Goal: Transaction & Acquisition: Purchase product/service

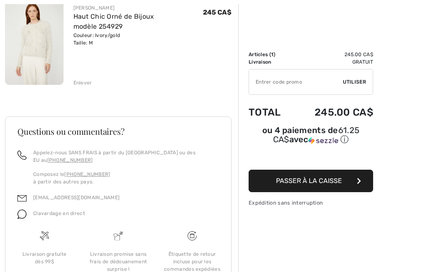
scroll to position [150, 0]
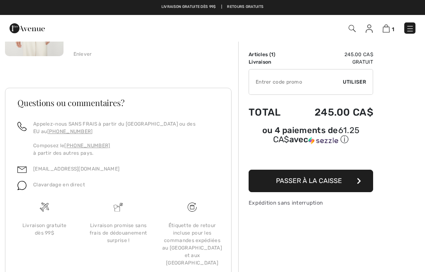
click at [332, 184] on span "Passer à la caisse" at bounding box center [309, 181] width 66 height 8
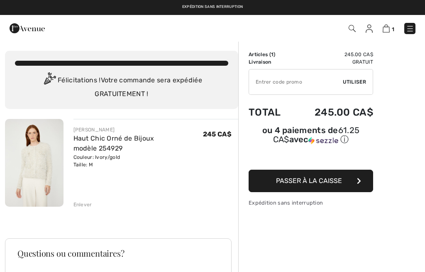
click at [410, 26] on img at bounding box center [410, 29] width 8 height 8
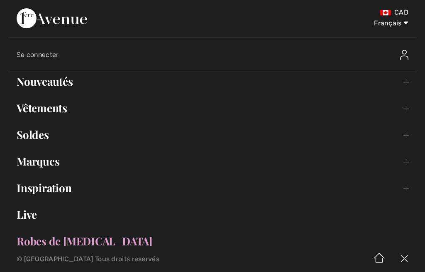
click at [405, 262] on img at bounding box center [404, 259] width 25 height 26
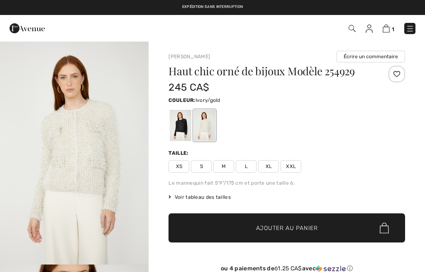
checkbox input "true"
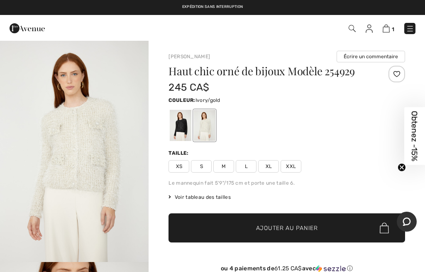
scroll to position [2, 0]
click at [411, 141] on span "Obtenez -15%" at bounding box center [415, 136] width 10 height 50
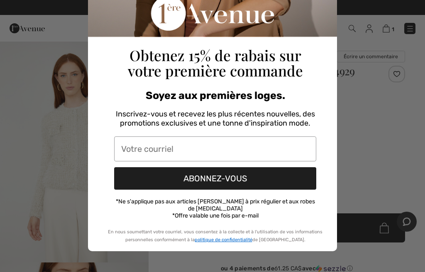
scroll to position [119, 0]
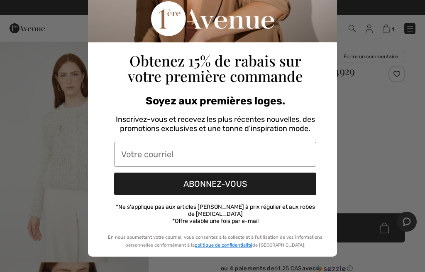
click at [134, 156] on input "Votre courriel" at bounding box center [215, 154] width 202 height 25
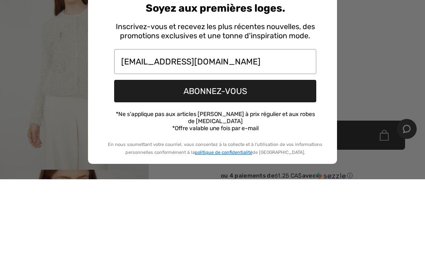
type input "lavalleemf@videotron.ca"
click at [130, 172] on button "ABONNEZ-VOUS" at bounding box center [215, 183] width 202 height 22
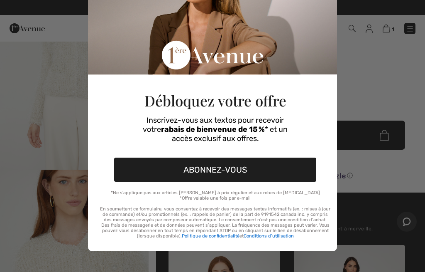
scroll to position [66, 0]
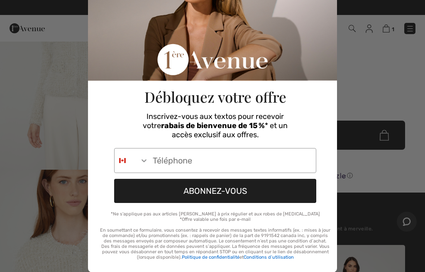
click at [150, 162] on input "Phone Number" at bounding box center [232, 160] width 167 height 24
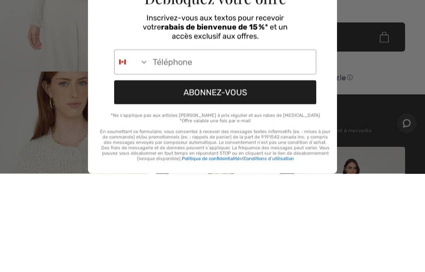
type input "514-501-0879"
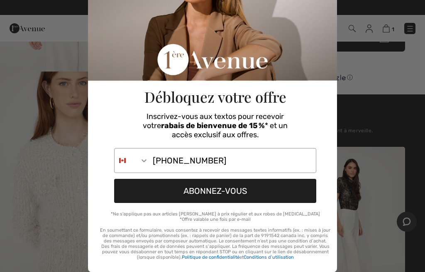
click at [134, 188] on button "ABONNEZ-VOUS" at bounding box center [215, 191] width 202 height 24
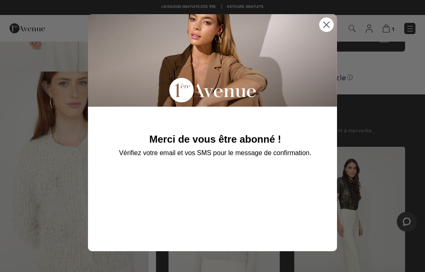
click at [322, 22] on circle "Close dialog" at bounding box center [327, 25] width 14 height 14
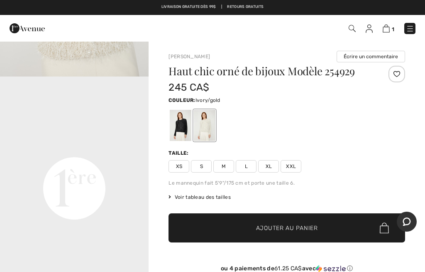
scroll to position [436, 0]
click at [218, 169] on span "M" at bounding box center [224, 166] width 21 height 12
click at [211, 223] on span "✔ Ajouté au panier Ajouter au panier" at bounding box center [287, 227] width 237 height 29
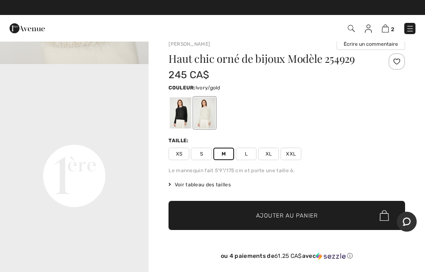
scroll to position [0, 0]
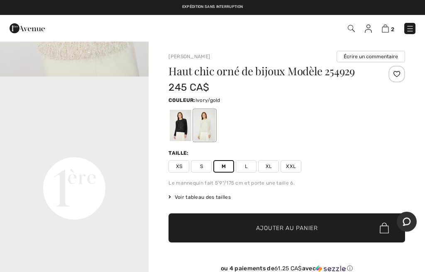
click at [372, 26] on img at bounding box center [368, 29] width 7 height 8
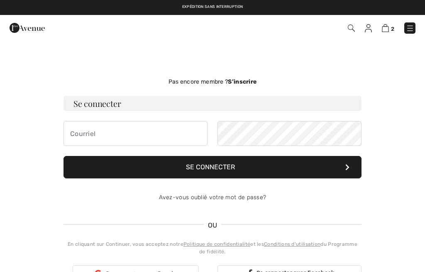
checkbox input "true"
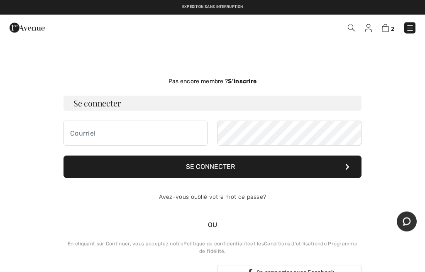
scroll to position [0, 0]
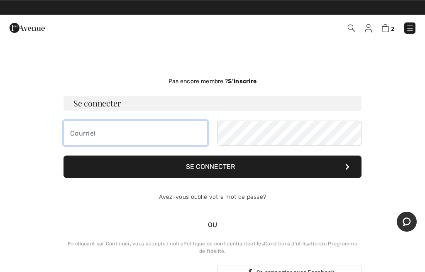
click at [88, 135] on input "email" at bounding box center [136, 132] width 144 height 25
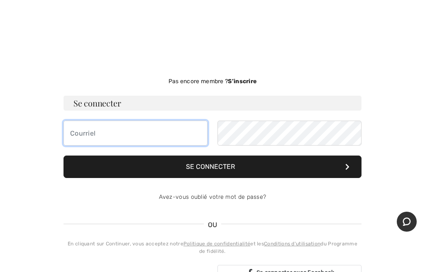
scroll to position [0, 0]
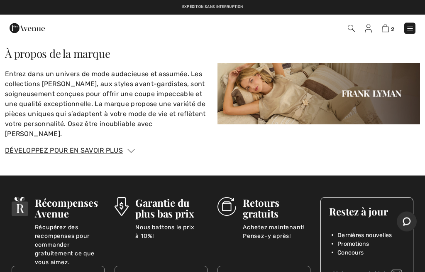
scroll to position [1377, 0]
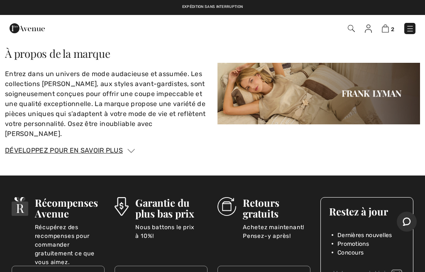
click at [280, 86] on img at bounding box center [319, 93] width 203 height 61
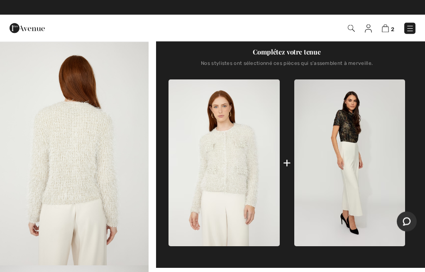
scroll to position [258, 0]
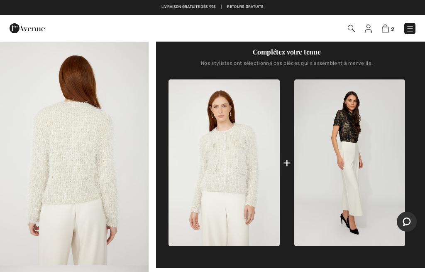
click at [389, 28] on img at bounding box center [385, 29] width 7 height 8
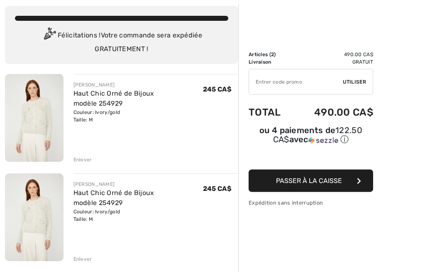
scroll to position [46, 0]
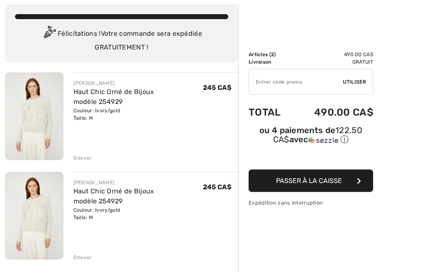
click at [71, 260] on div "[PERSON_NAME] Haut Chic Orné de Bijoux modèle 254929 Couleur: Ivory/gold Taille…" at bounding box center [151, 216] width 175 height 89
click at [76, 256] on div "Enlever" at bounding box center [83, 256] width 19 height 7
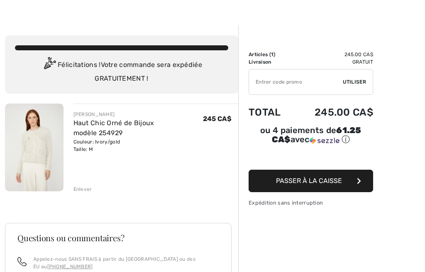
scroll to position [0, 0]
